Goal: Navigation & Orientation: Find specific page/section

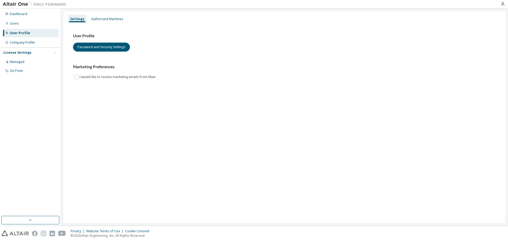
click at [13, 4] on img at bounding box center [36, 4] width 66 height 5
click at [14, 15] on div "Dashboard" at bounding box center [18, 14] width 17 height 4
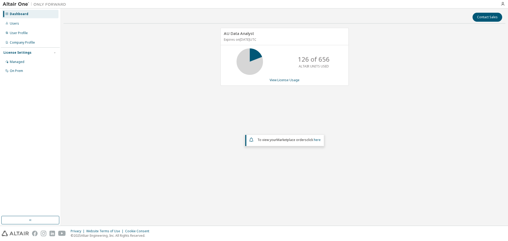
click at [20, 234] on img at bounding box center [15, 234] width 27 height 6
